Goal: Check status: Check status

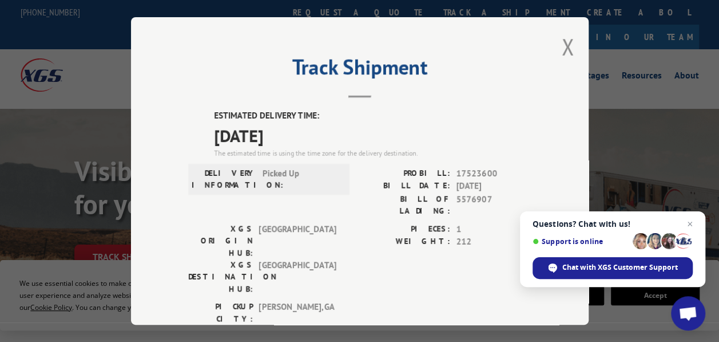
click at [570, 40] on div "Track Shipment ESTIMATED DELIVERY TIME: [DATE] The estimated time is using the …" at bounding box center [360, 170] width 458 height 307
click at [567, 42] on button "Close modal" at bounding box center [568, 46] width 13 height 30
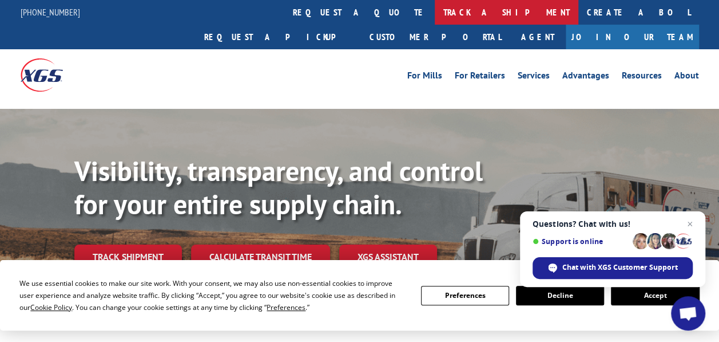
click at [435, 15] on link "track a shipment" at bounding box center [507, 12] width 144 height 25
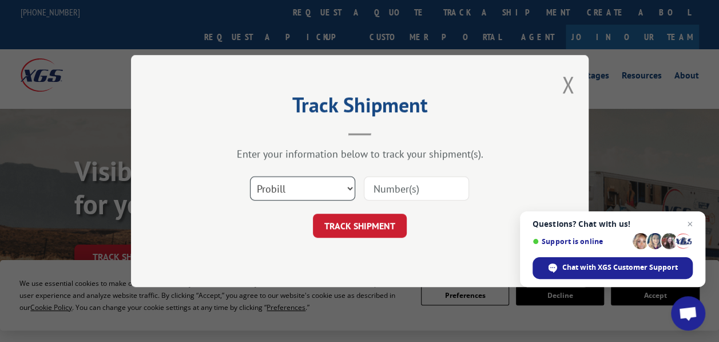
drag, startPoint x: 303, startPoint y: 185, endPoint x: 304, endPoint y: 196, distance: 11.0
click at [303, 185] on select "Select category... Probill BOL PO" at bounding box center [302, 188] width 105 height 24
select select "po"
click at [250, 176] on select "Select category... Probill BOL PO" at bounding box center [302, 188] width 105 height 24
click at [434, 181] on input at bounding box center [416, 188] width 105 height 24
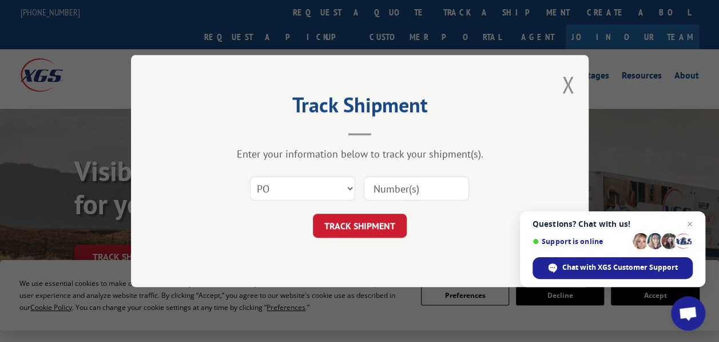
paste input "38500098"
type input "38500098"
click at [360, 216] on button "TRACK SHIPMENT" at bounding box center [360, 225] width 94 height 24
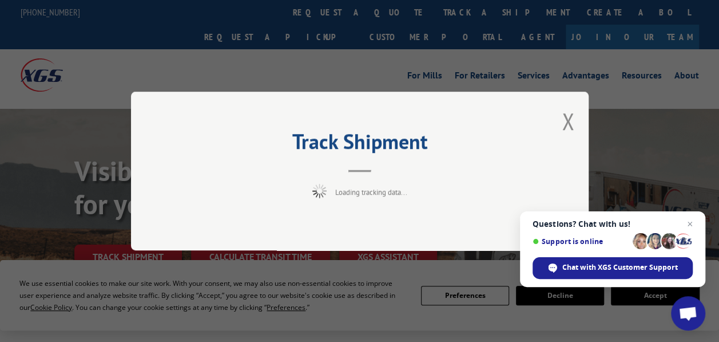
click at [346, 330] on div "Track Shipment Loading tracking data..." at bounding box center [359, 171] width 719 height 342
click at [335, 316] on div "Track Shipment Loading tracking data..." at bounding box center [359, 171] width 719 height 342
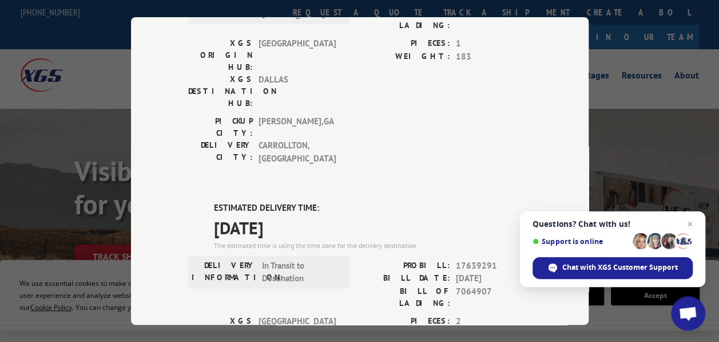
scroll to position [172, 0]
